Goal: Task Accomplishment & Management: Use online tool/utility

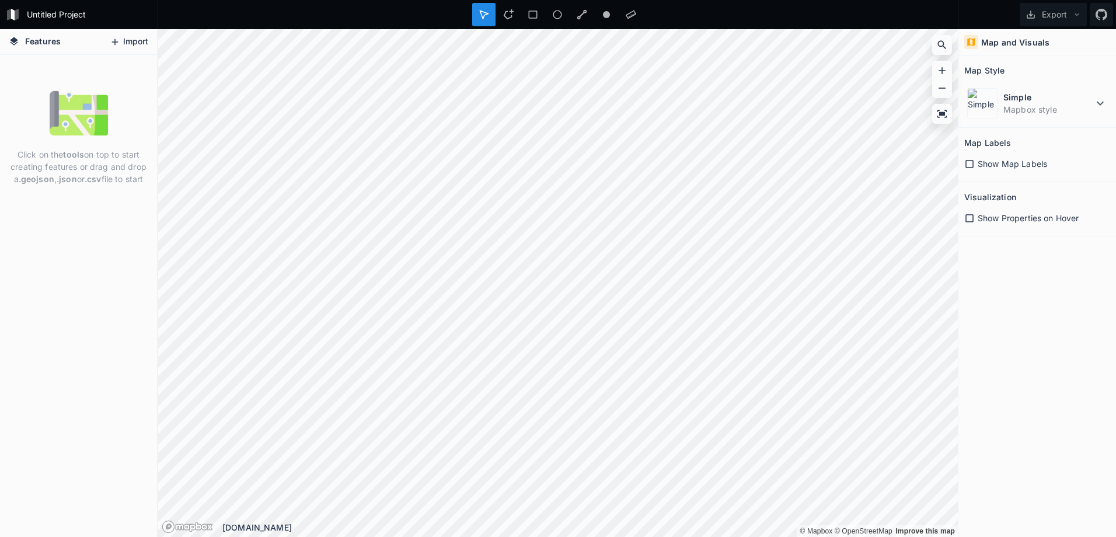
click at [133, 42] on button "Import" at bounding box center [129, 42] width 50 height 19
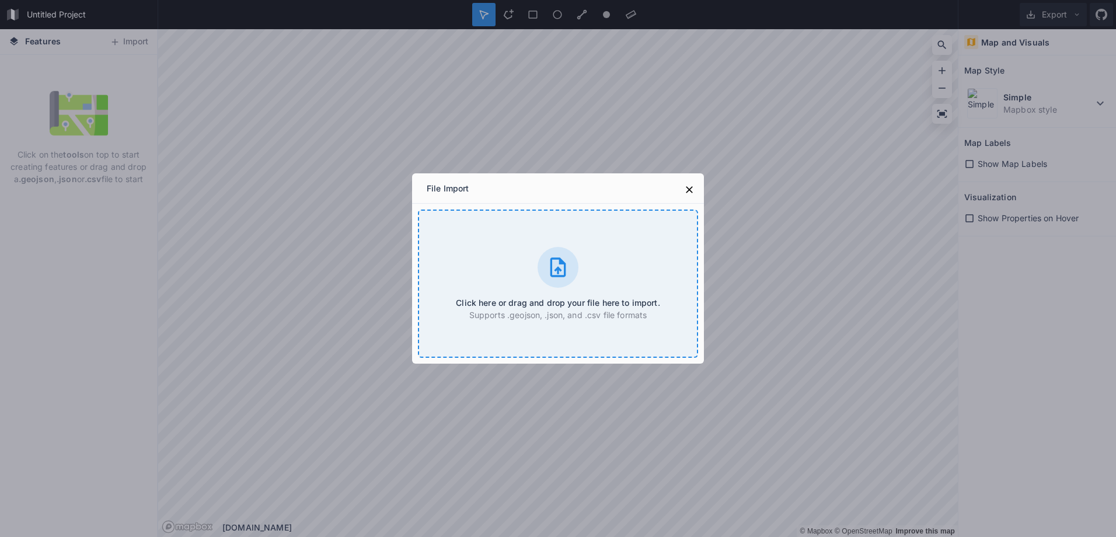
click at [562, 270] on icon at bounding box center [559, 267] width 16 height 19
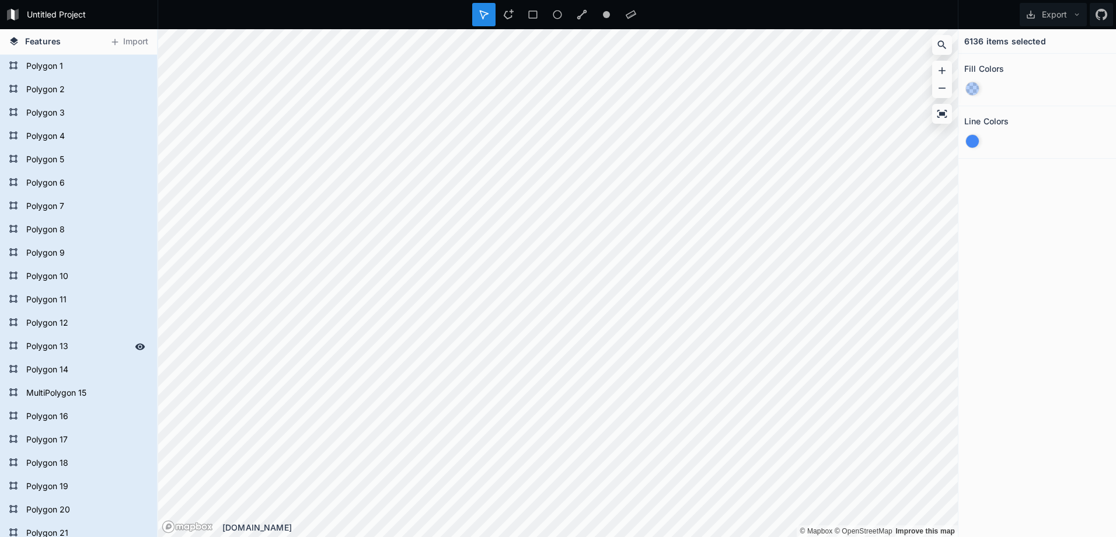
click at [68, 344] on form "Polygon 13" at bounding box center [77, 347] width 109 height 18
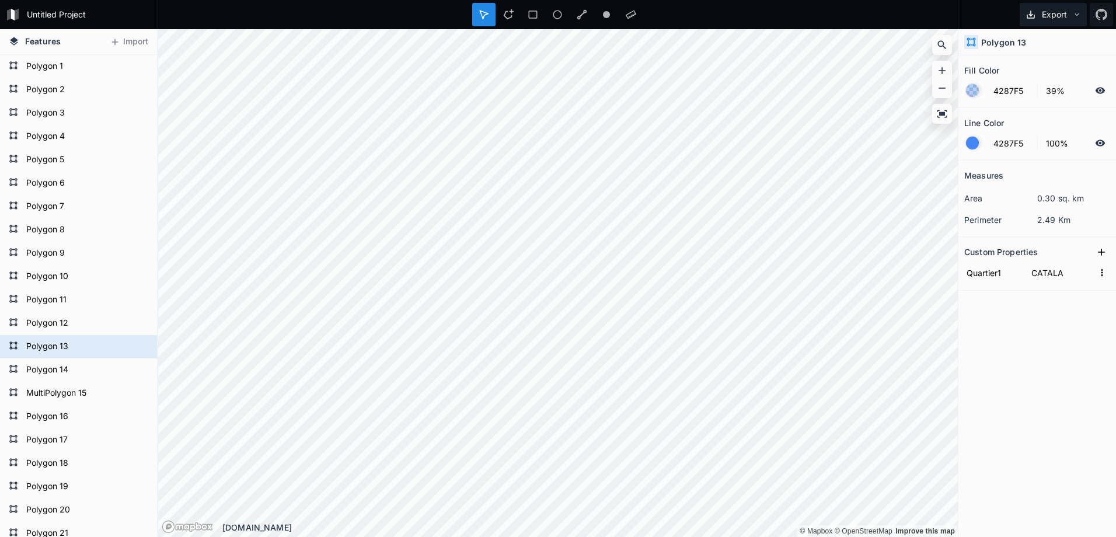
click at [1070, 10] on button "Export" at bounding box center [1053, 14] width 67 height 23
click at [1045, 93] on div "Export as .kml" at bounding box center [1051, 91] width 117 height 24
click at [1078, 16] on icon at bounding box center [1077, 15] width 8 height 8
click at [1104, 273] on icon "button" at bounding box center [1102, 272] width 11 height 11
click at [685, 19] on div at bounding box center [558, 14] width 801 height 29
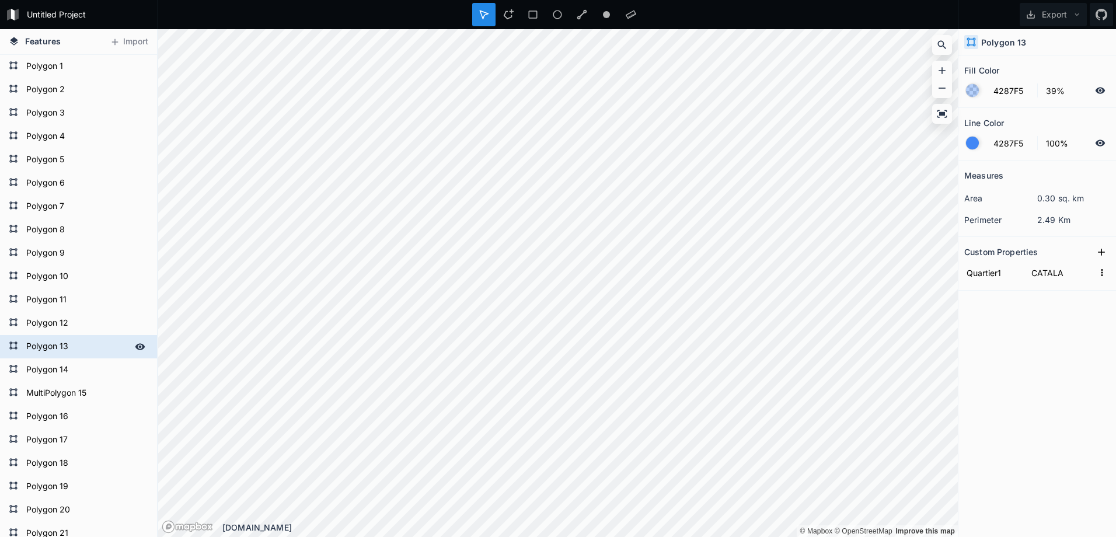
drag, startPoint x: 55, startPoint y: 338, endPoint x: 57, endPoint y: 346, distance: 7.8
click at [55, 339] on form "Polygon 13" at bounding box center [77, 347] width 109 height 18
click at [54, 364] on form "Polygon 14" at bounding box center [77, 370] width 109 height 18
click at [55, 346] on form "Polygon 13" at bounding box center [77, 347] width 109 height 18
click at [52, 346] on form "Polygon 13" at bounding box center [77, 347] width 109 height 18
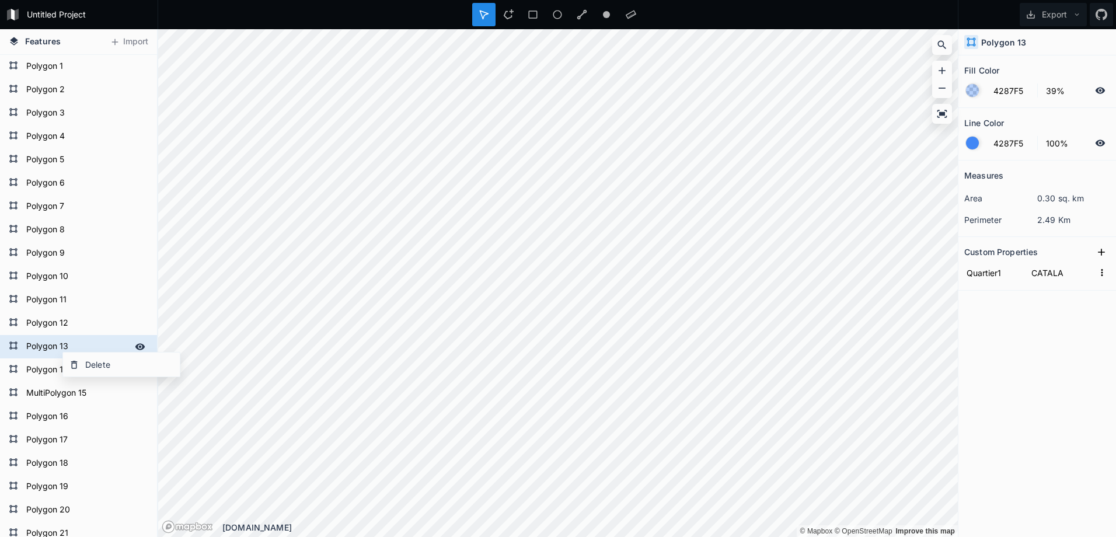
click at [30, 346] on form "Polygon 13" at bounding box center [77, 347] width 109 height 18
click at [47, 16] on form "Untitled Project" at bounding box center [89, 15] width 132 height 18
type input "STO"
click input "submit" at bounding box center [0, 0] width 0 height 0
click at [1046, 15] on button "Export" at bounding box center [1053, 14] width 67 height 23
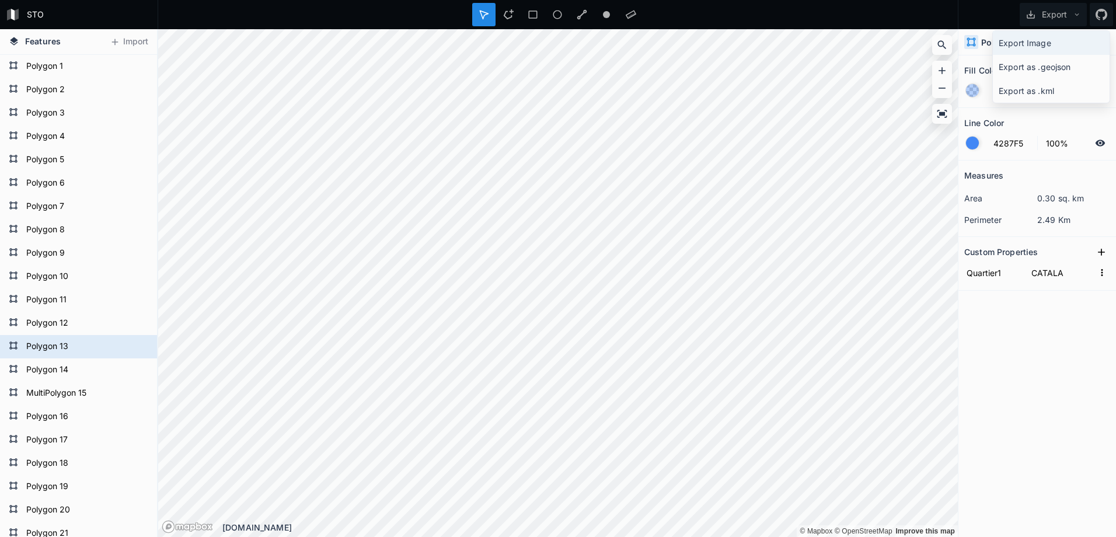
click at [1037, 55] on div "Export Image" at bounding box center [1051, 67] width 117 height 24
click at [1052, 14] on button "Export" at bounding box center [1053, 14] width 67 height 23
click at [1052, 79] on div "Export as .geojson" at bounding box center [1051, 91] width 117 height 24
